Goal: Task Accomplishment & Management: Manage account settings

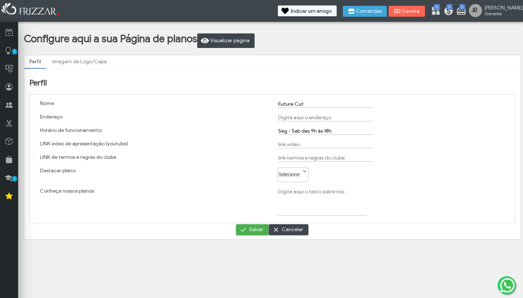
click at [305, 175] on span at bounding box center [304, 171] width 7 height 7
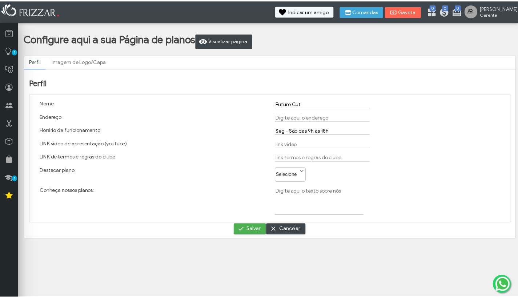
scroll to position [0, 0]
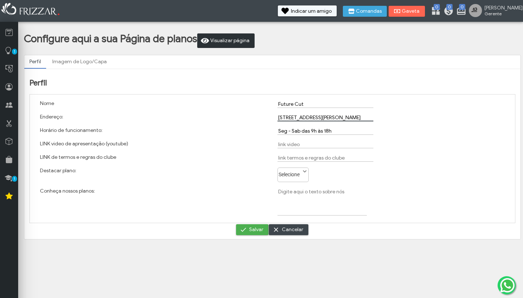
type input "[STREET_ADDRESS][PERSON_NAME]"
click at [233, 40] on span "Visualizar página" at bounding box center [229, 40] width 39 height 11
click at [76, 59] on link "Imagem de Logo/Capa" at bounding box center [79, 62] width 65 height 12
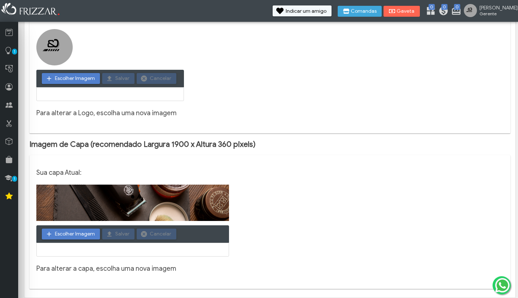
scroll to position [96, 0]
click at [84, 232] on span "Escolher Imagem" at bounding box center [75, 233] width 40 height 11
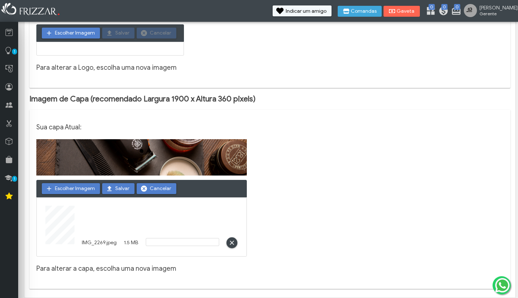
scroll to position [141, 0]
click at [117, 189] on span "Salvar" at bounding box center [122, 188] width 14 height 11
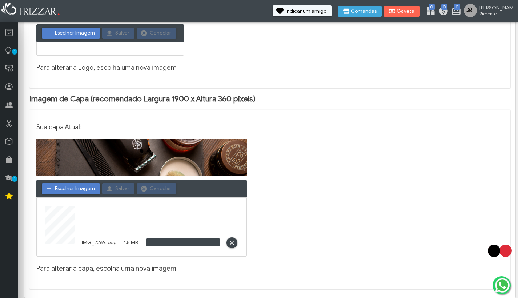
scroll to position [96, 0]
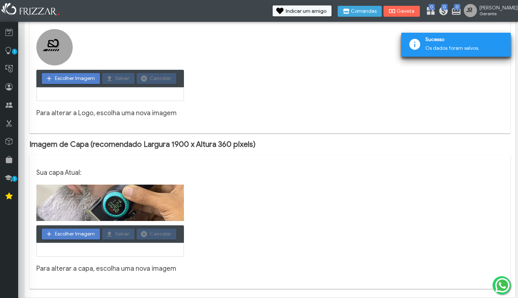
click at [143, 211] on img at bounding box center [109, 203] width 147 height 36
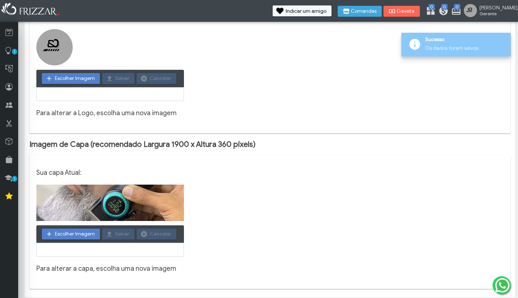
click at [143, 211] on img at bounding box center [109, 203] width 147 height 36
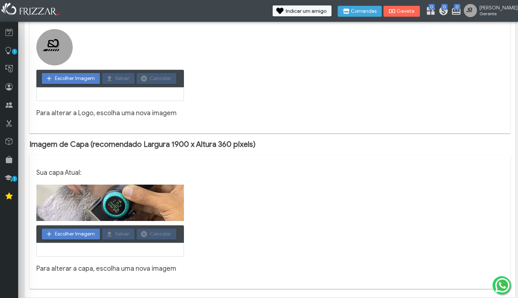
click at [143, 211] on img at bounding box center [109, 203] width 147 height 36
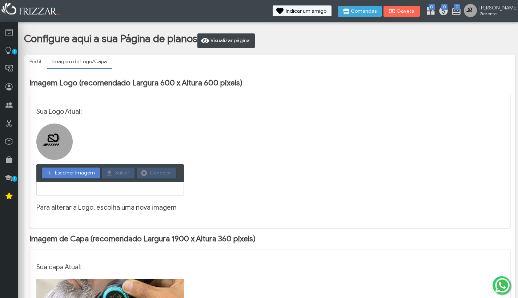
scroll to position [0, 0]
click at [37, 61] on link "Perfil" at bounding box center [35, 62] width 22 height 12
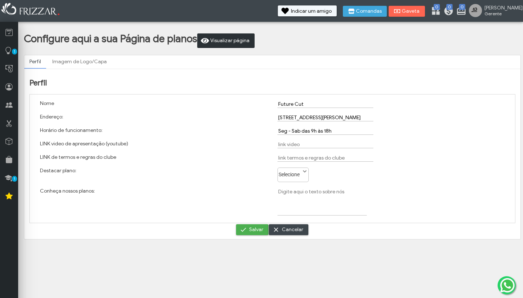
click at [250, 40] on span "Visualizar página" at bounding box center [229, 40] width 39 height 11
click at [83, 58] on link "Imagem de Logo/Capa" at bounding box center [79, 62] width 65 height 12
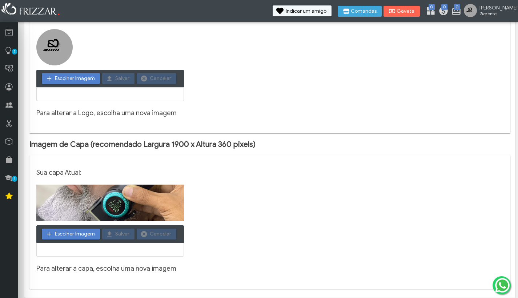
scroll to position [96, 0]
click at [79, 233] on span "Escolher Imagem" at bounding box center [75, 233] width 40 height 11
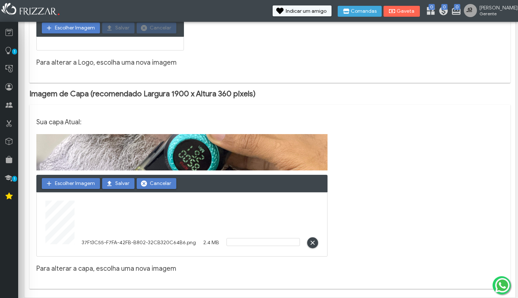
scroll to position [146, 0]
click at [115, 182] on span "Salvar" at bounding box center [122, 183] width 14 height 11
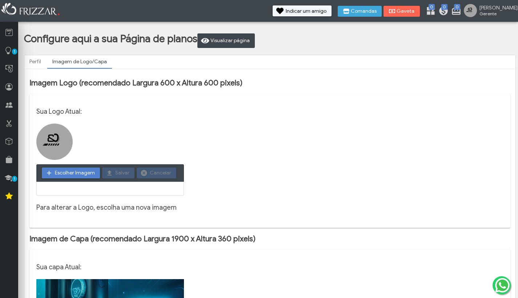
scroll to position [0, 0]
click at [250, 39] on span "Visualizar página" at bounding box center [229, 40] width 39 height 11
click at [12, 88] on icon at bounding box center [8, 86] width 7 height 9
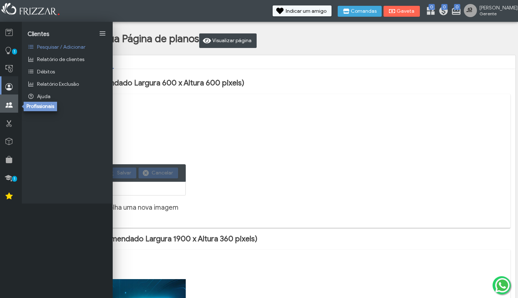
click at [12, 102] on icon at bounding box center [8, 105] width 7 height 9
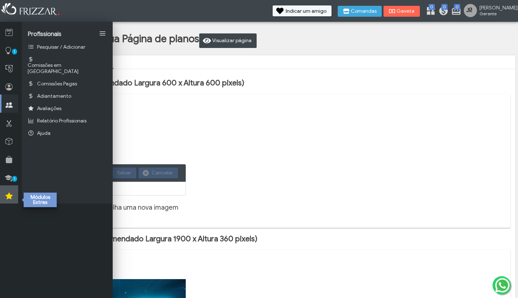
click at [9, 195] on icon at bounding box center [8, 195] width 7 height 9
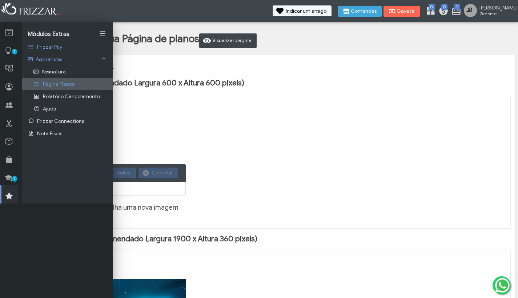
click at [54, 85] on span "Página Planos" at bounding box center [58, 84] width 31 height 6
